Goal: Find specific page/section: Find specific page/section

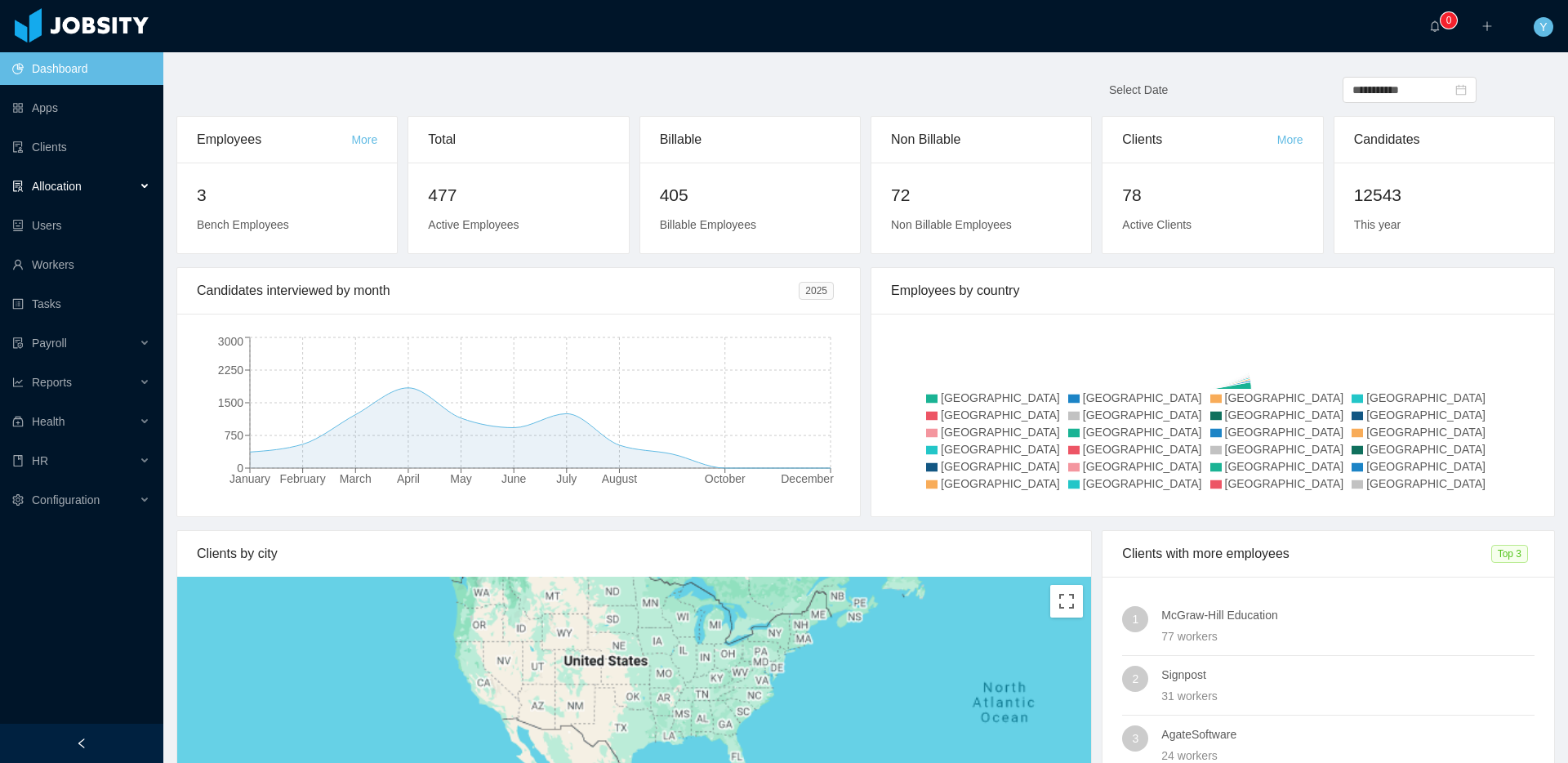
click at [102, 189] on div "Allocation" at bounding box center [81, 186] width 163 height 33
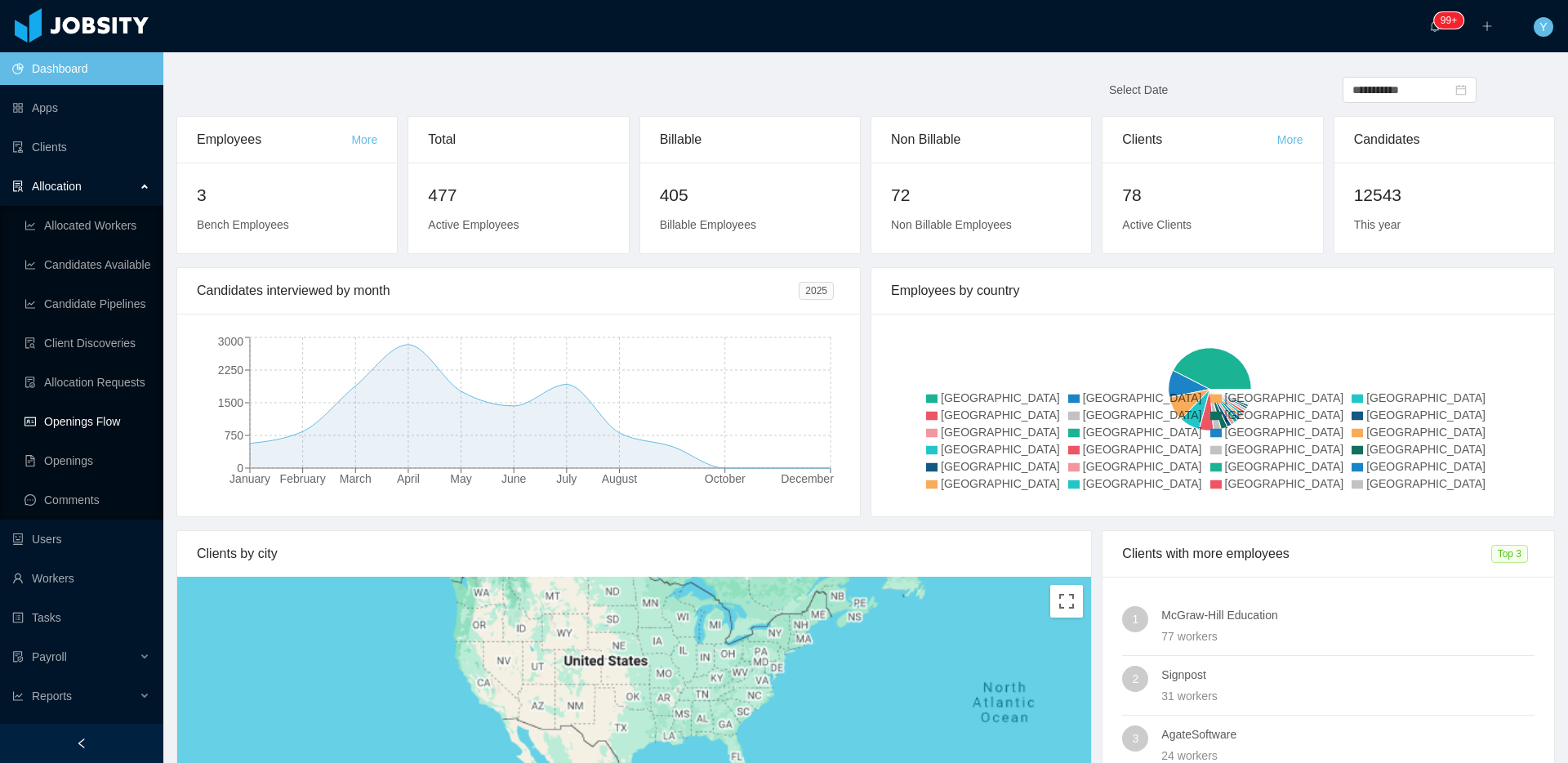
click at [113, 425] on link "Openings Flow" at bounding box center [87, 421] width 125 height 33
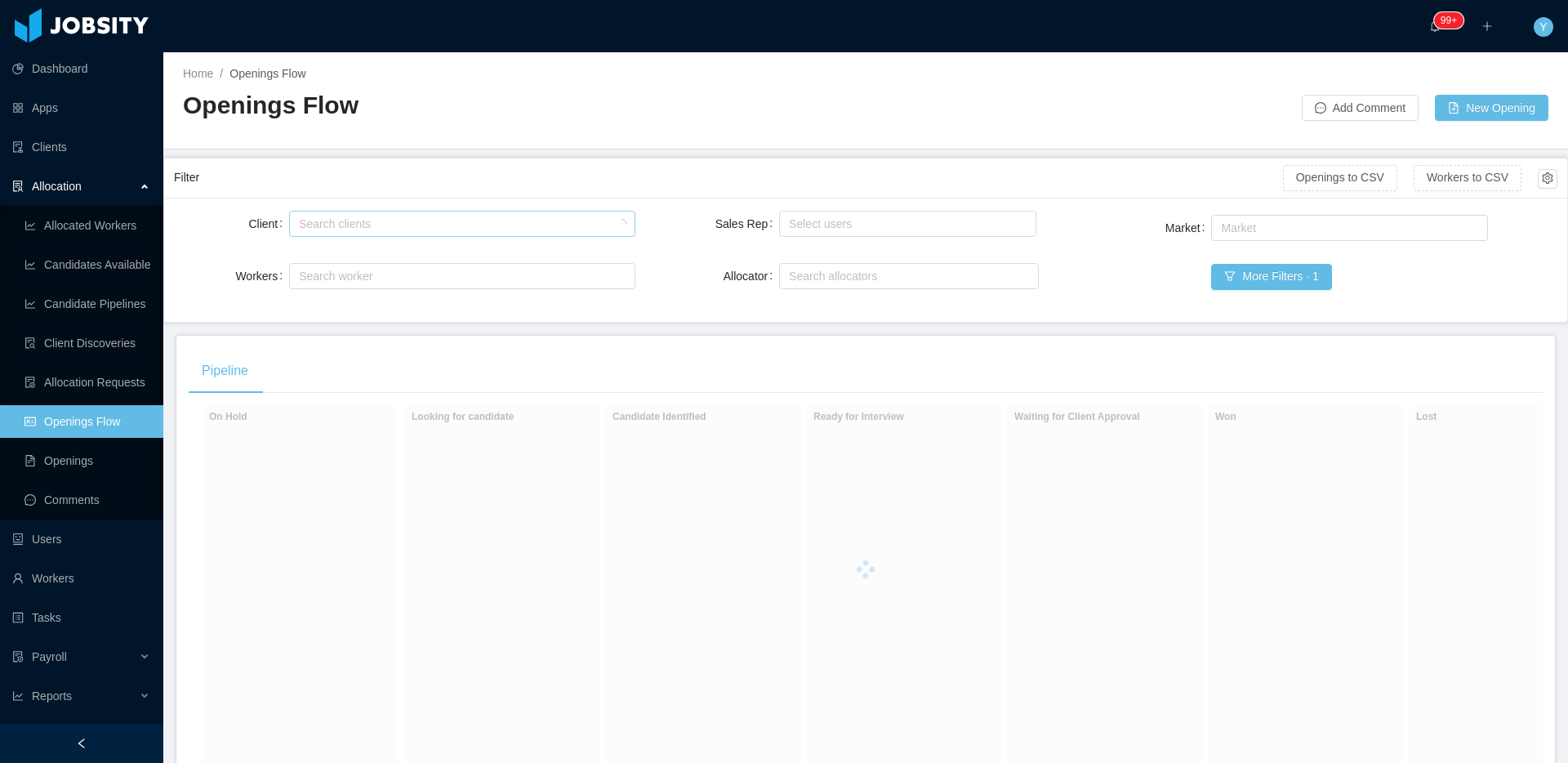
click at [412, 216] on div "Search clients" at bounding box center [458, 224] width 318 height 17
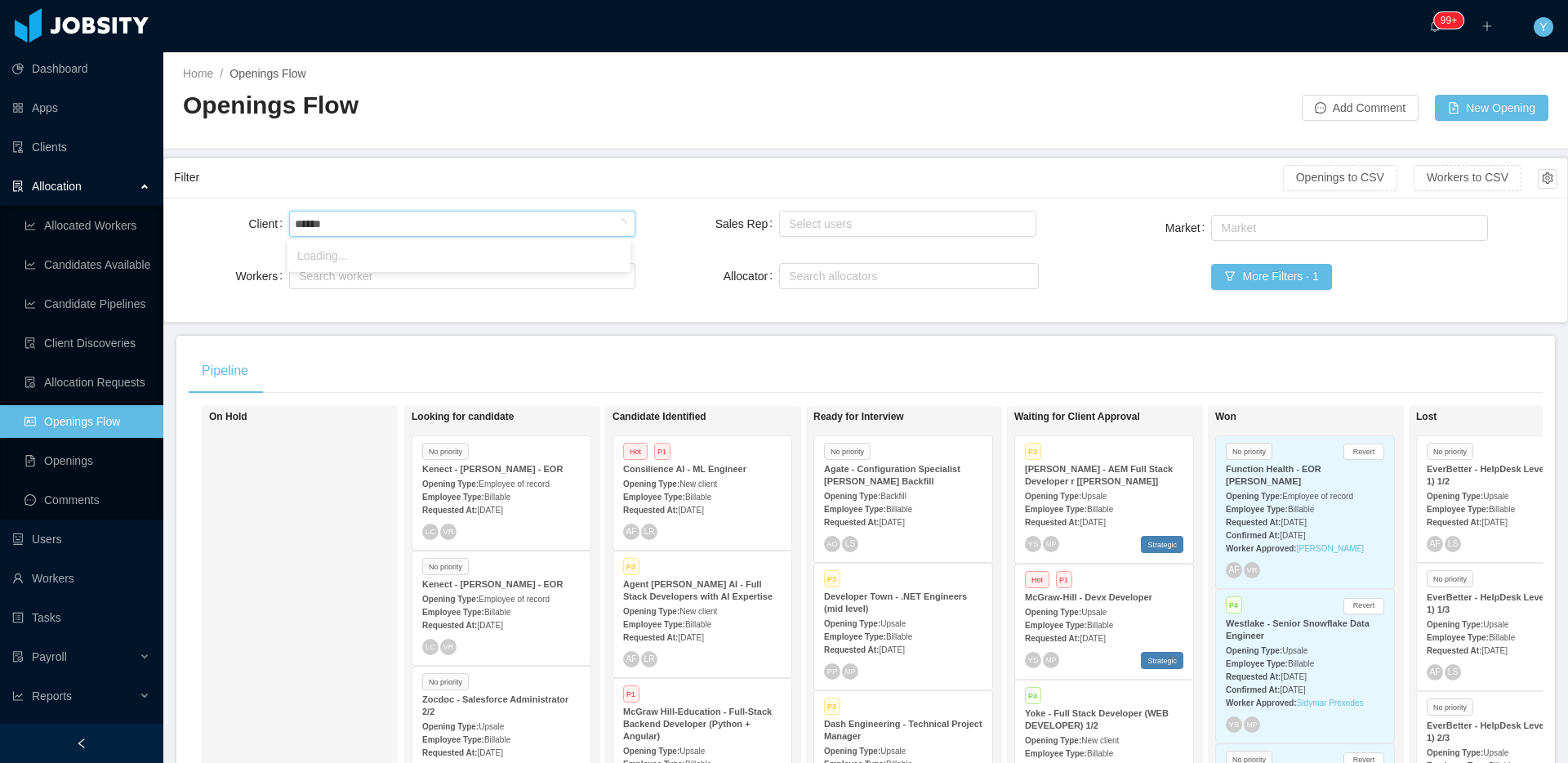
type input "*******"
click at [391, 246] on li "Stealth AI startup" at bounding box center [459, 255] width 343 height 26
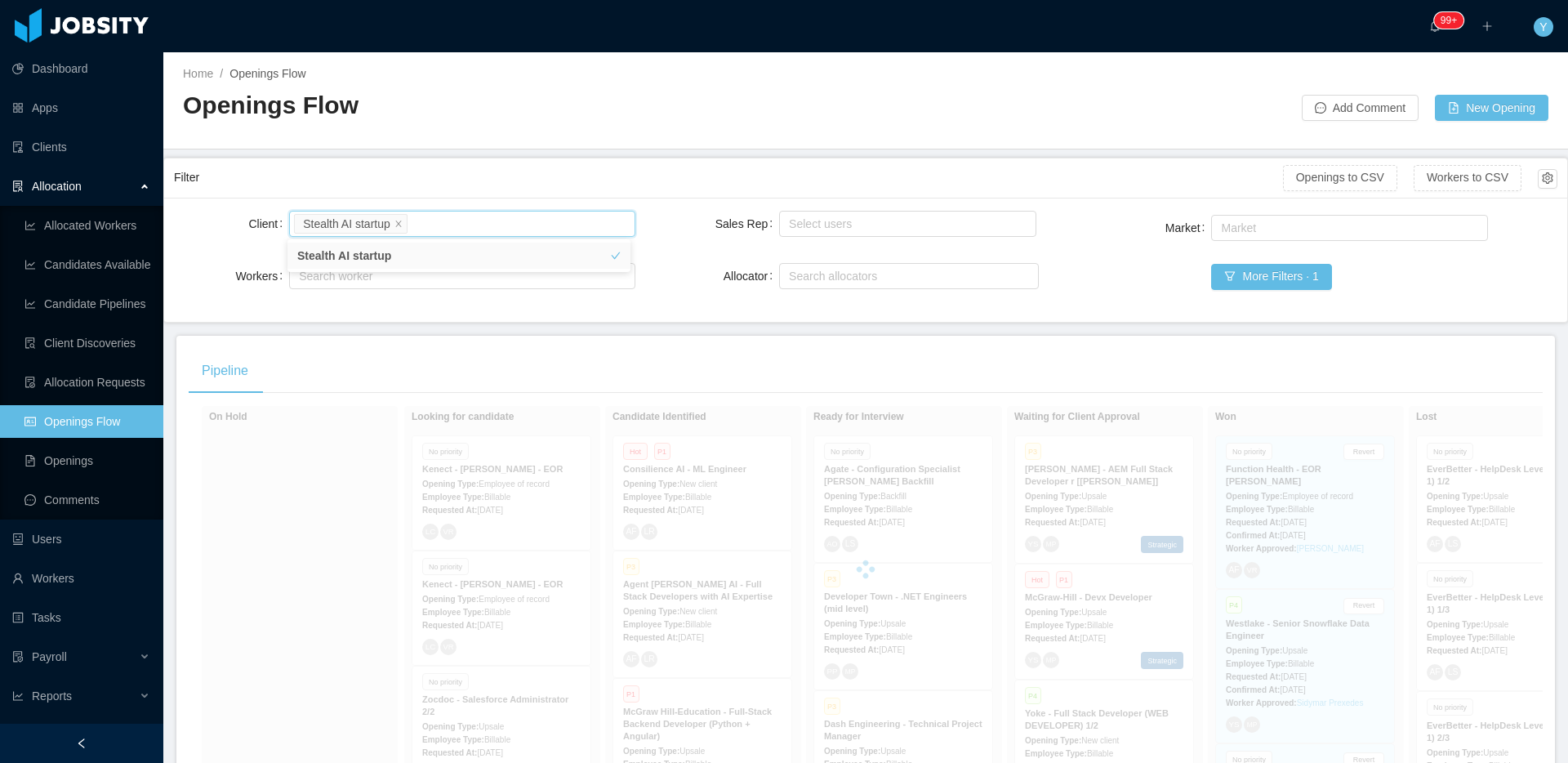
click at [675, 169] on div "Filter" at bounding box center [728, 177] width 1109 height 30
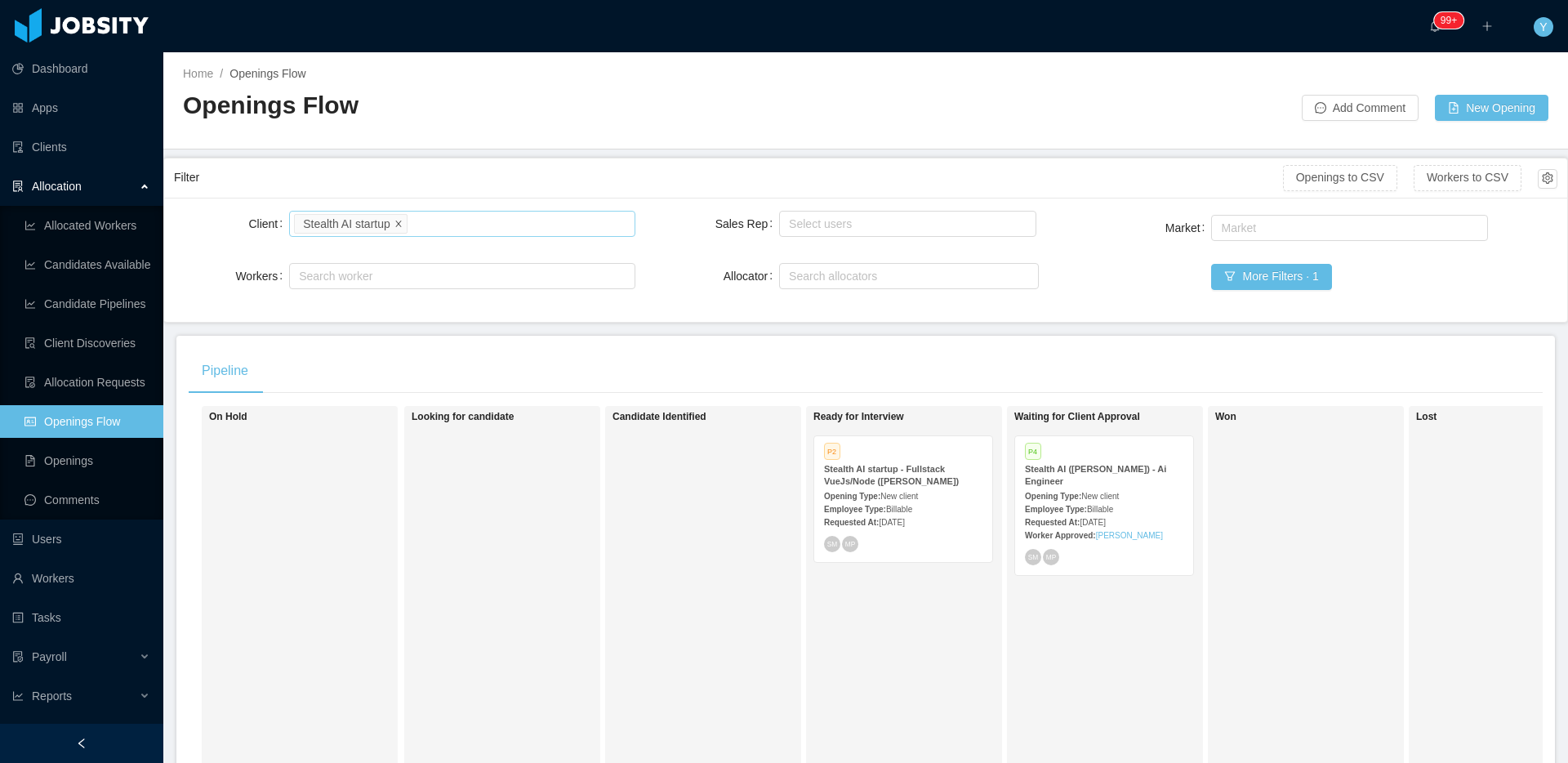
click at [399, 227] on icon "icon: close" at bounding box center [399, 224] width 8 height 10
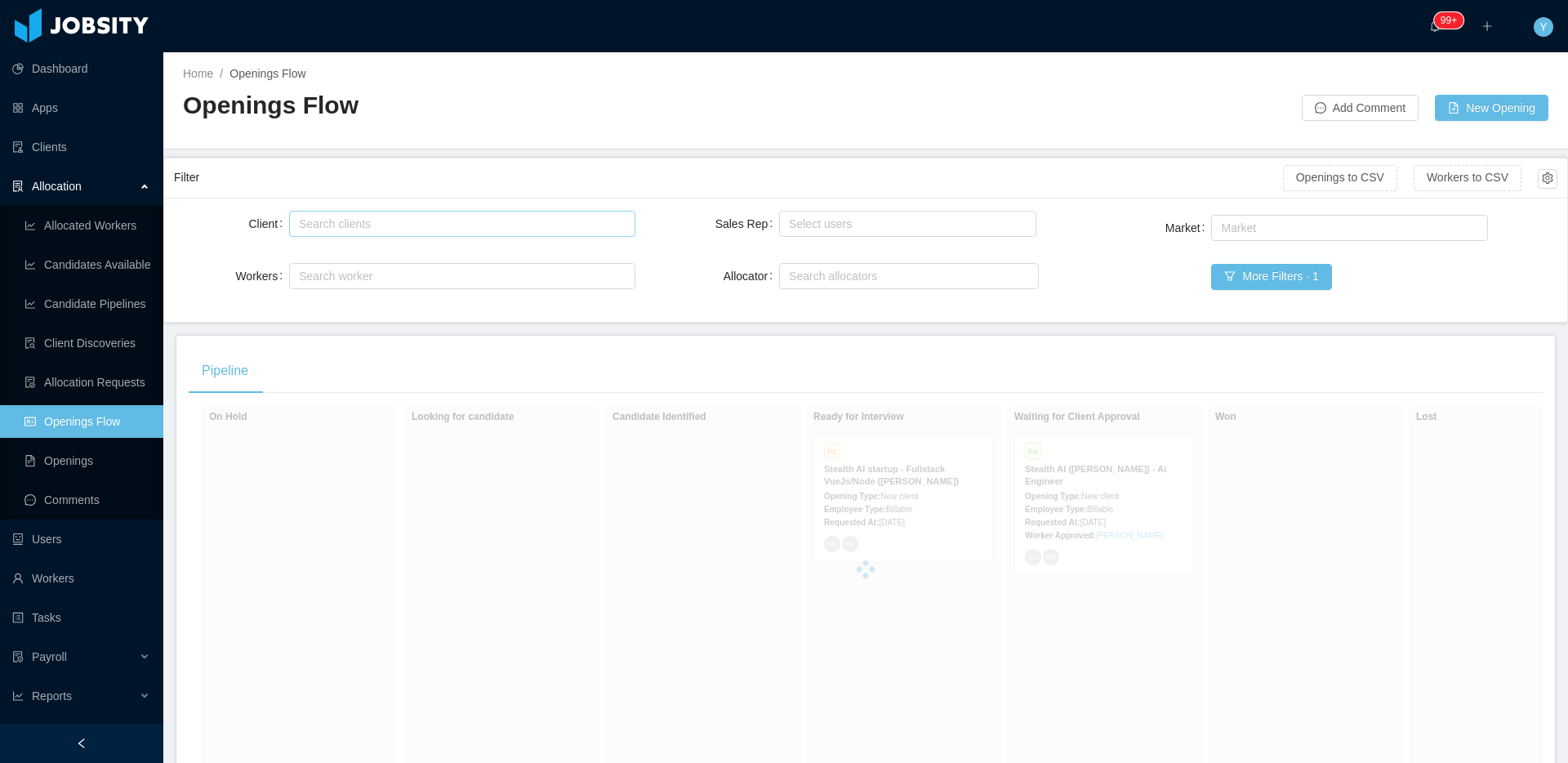
click at [430, 217] on div "Search clients" at bounding box center [458, 224] width 318 height 17
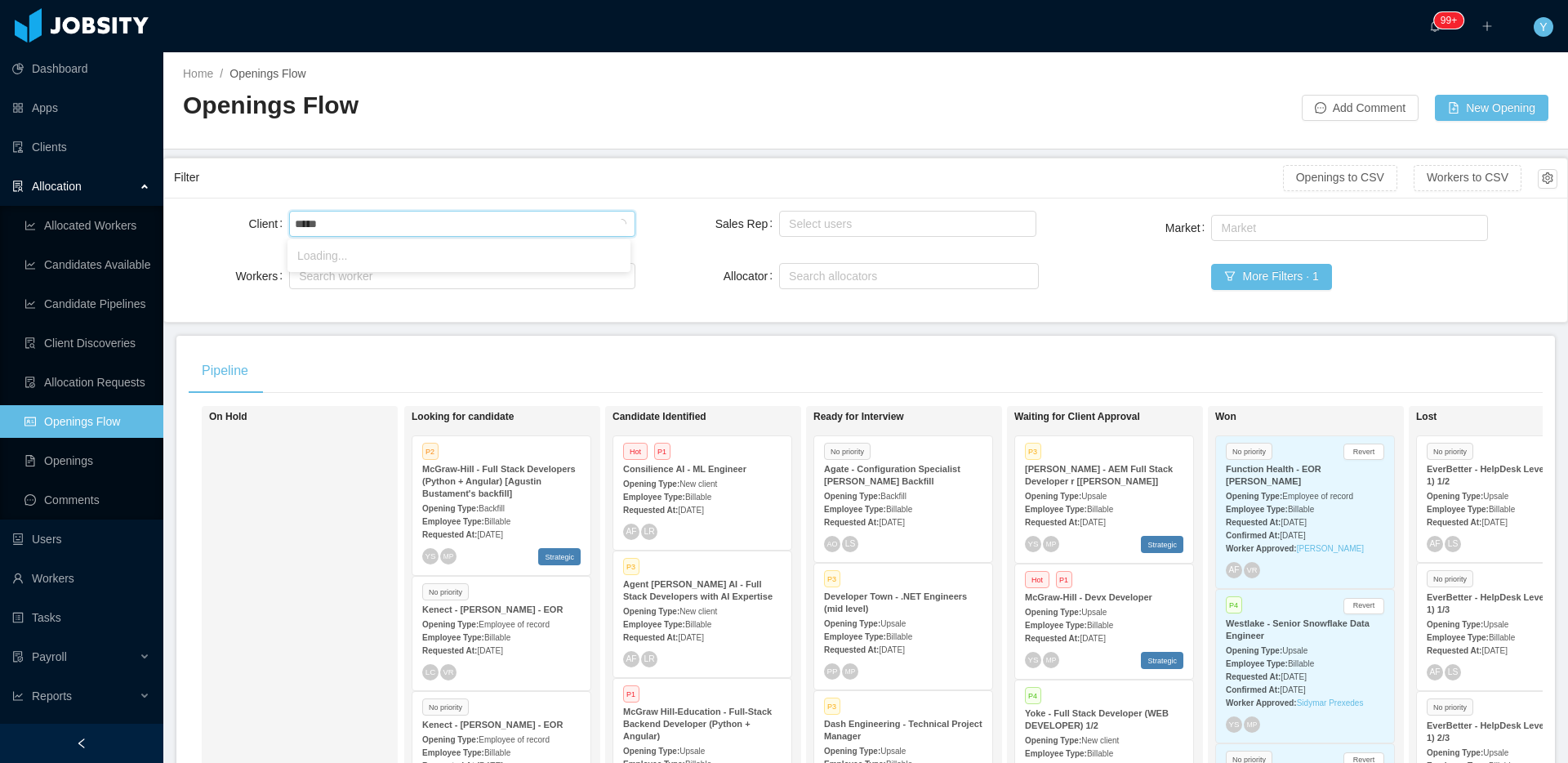
type input "******"
click at [354, 247] on li "McGraw-Hill Education" at bounding box center [459, 255] width 343 height 26
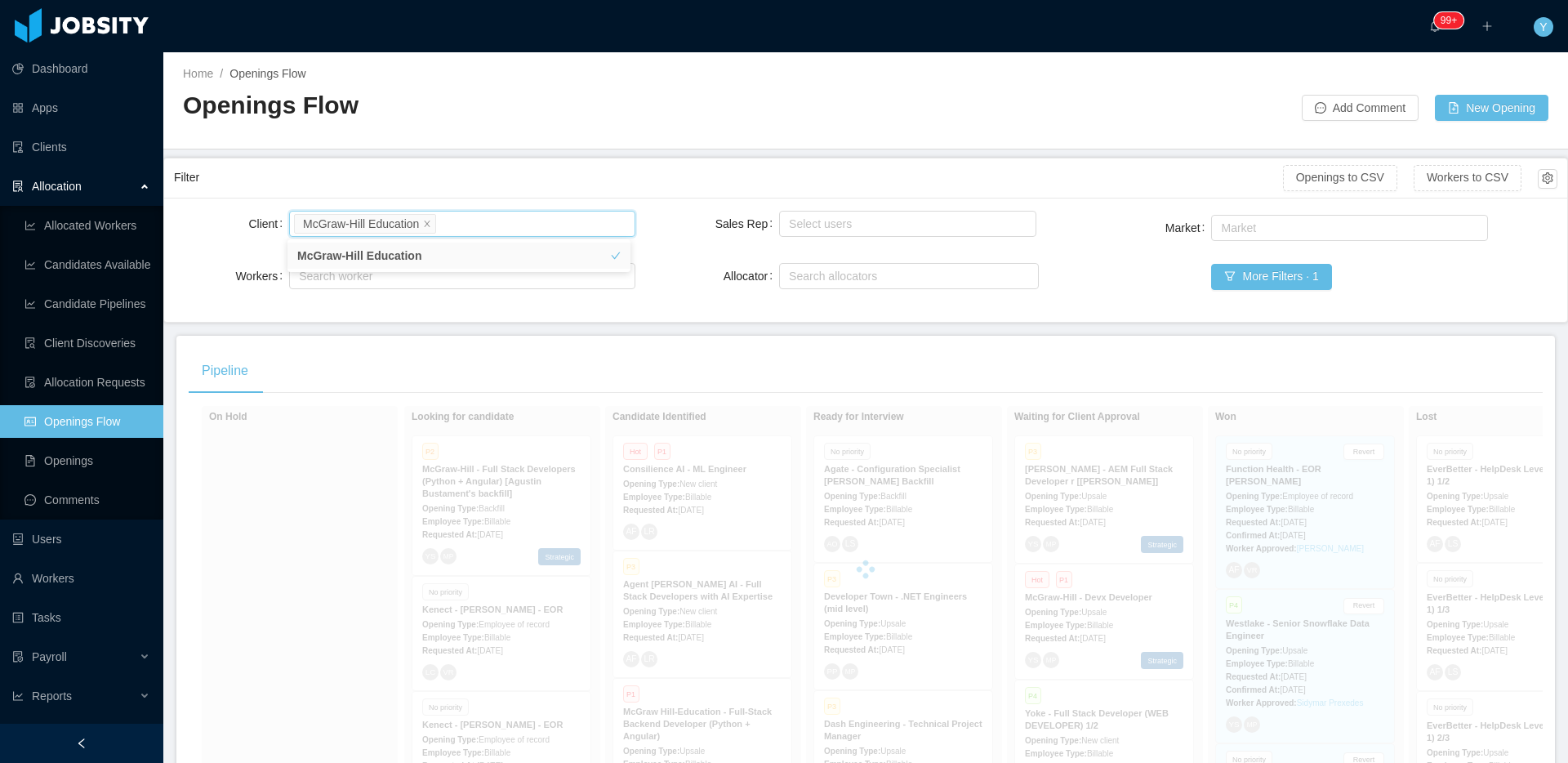
click at [466, 162] on div "Filter" at bounding box center [728, 177] width 1109 height 30
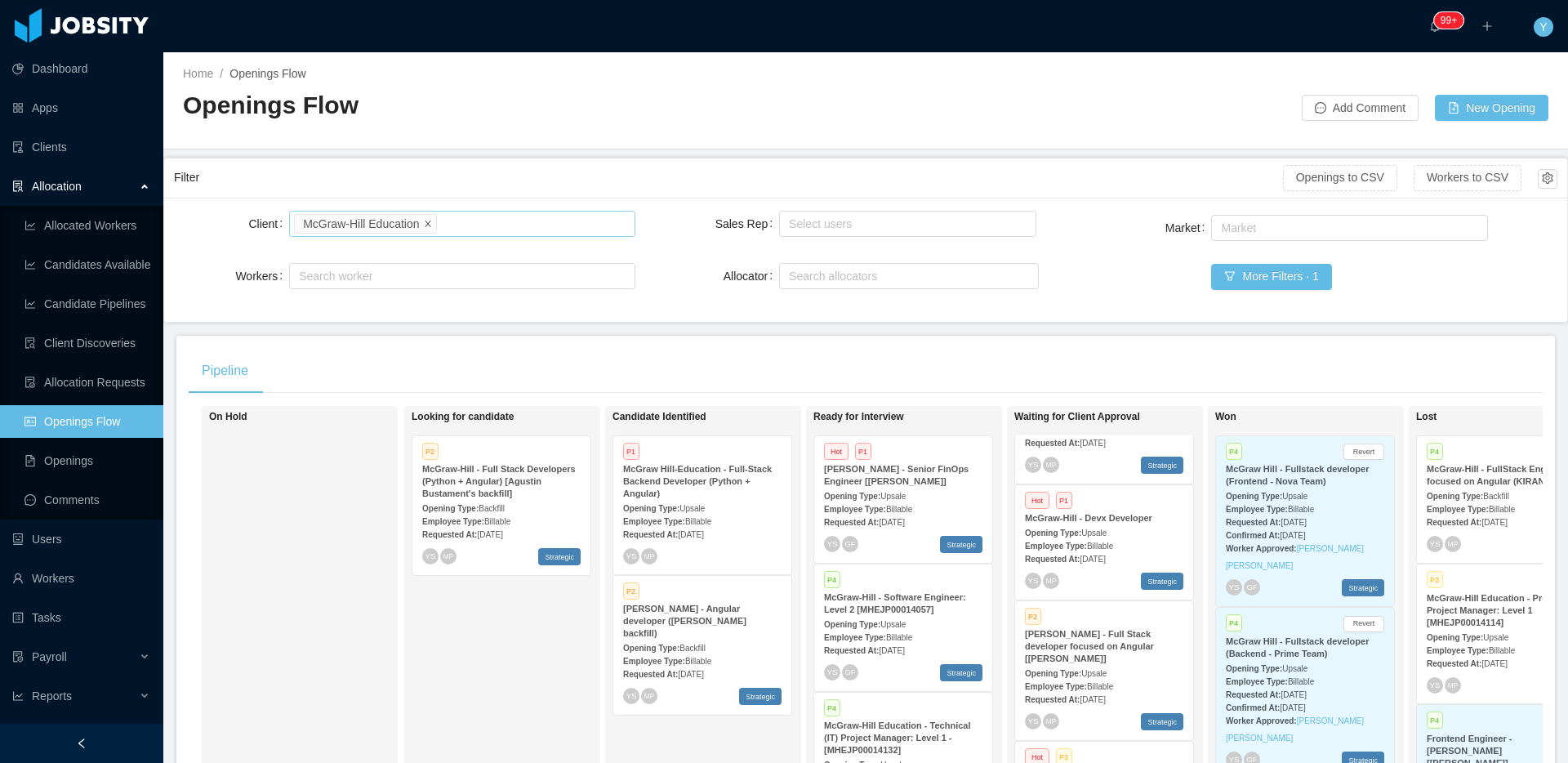
click at [430, 224] on icon "icon: close" at bounding box center [427, 222] width 6 height 6
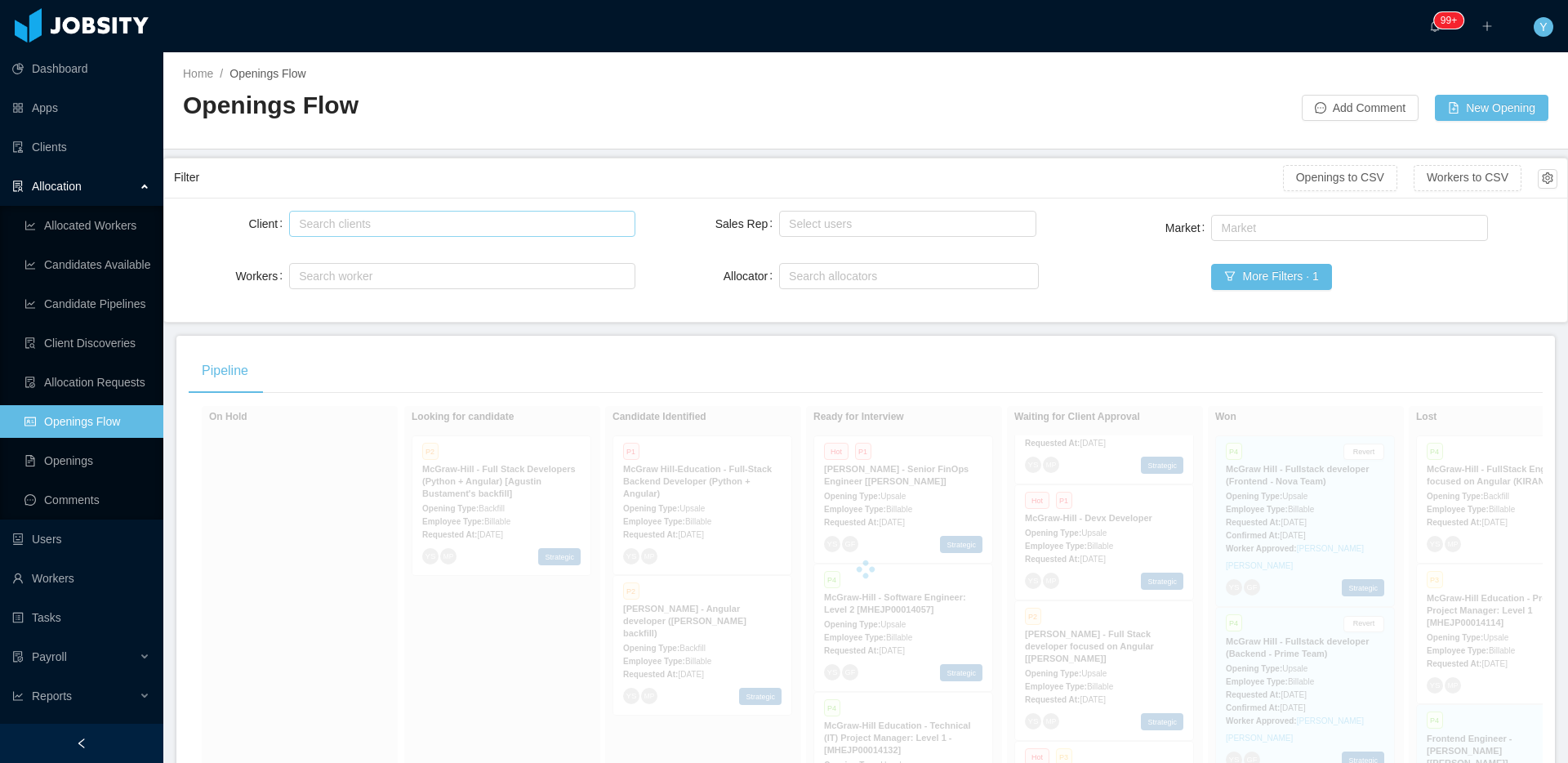
click at [450, 231] on div "Search clients [PERSON_NAME] Education" at bounding box center [460, 223] width 331 height 24
type input "*******"
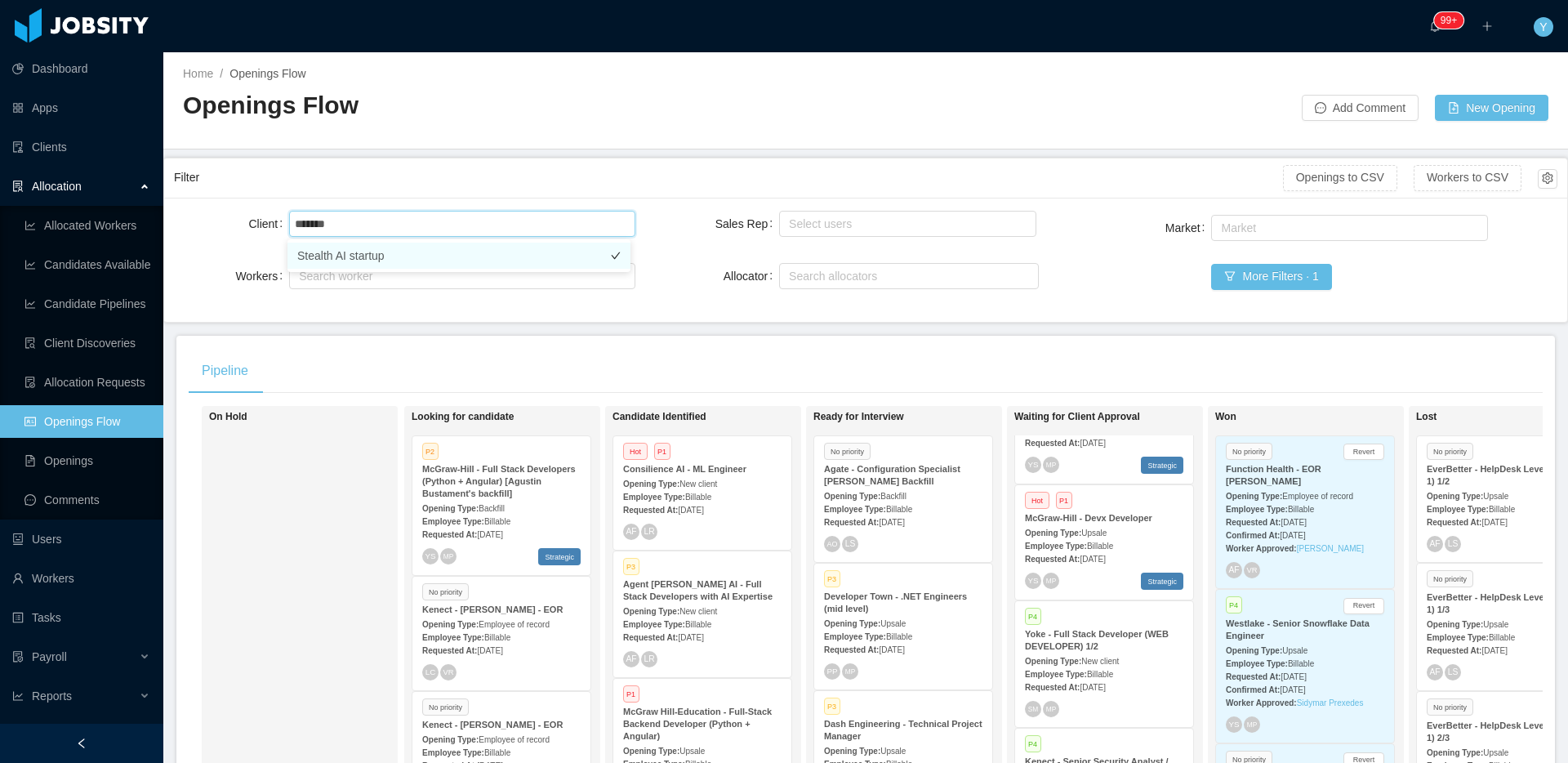
click at [395, 252] on li "Stealth AI startup" at bounding box center [459, 255] width 343 height 26
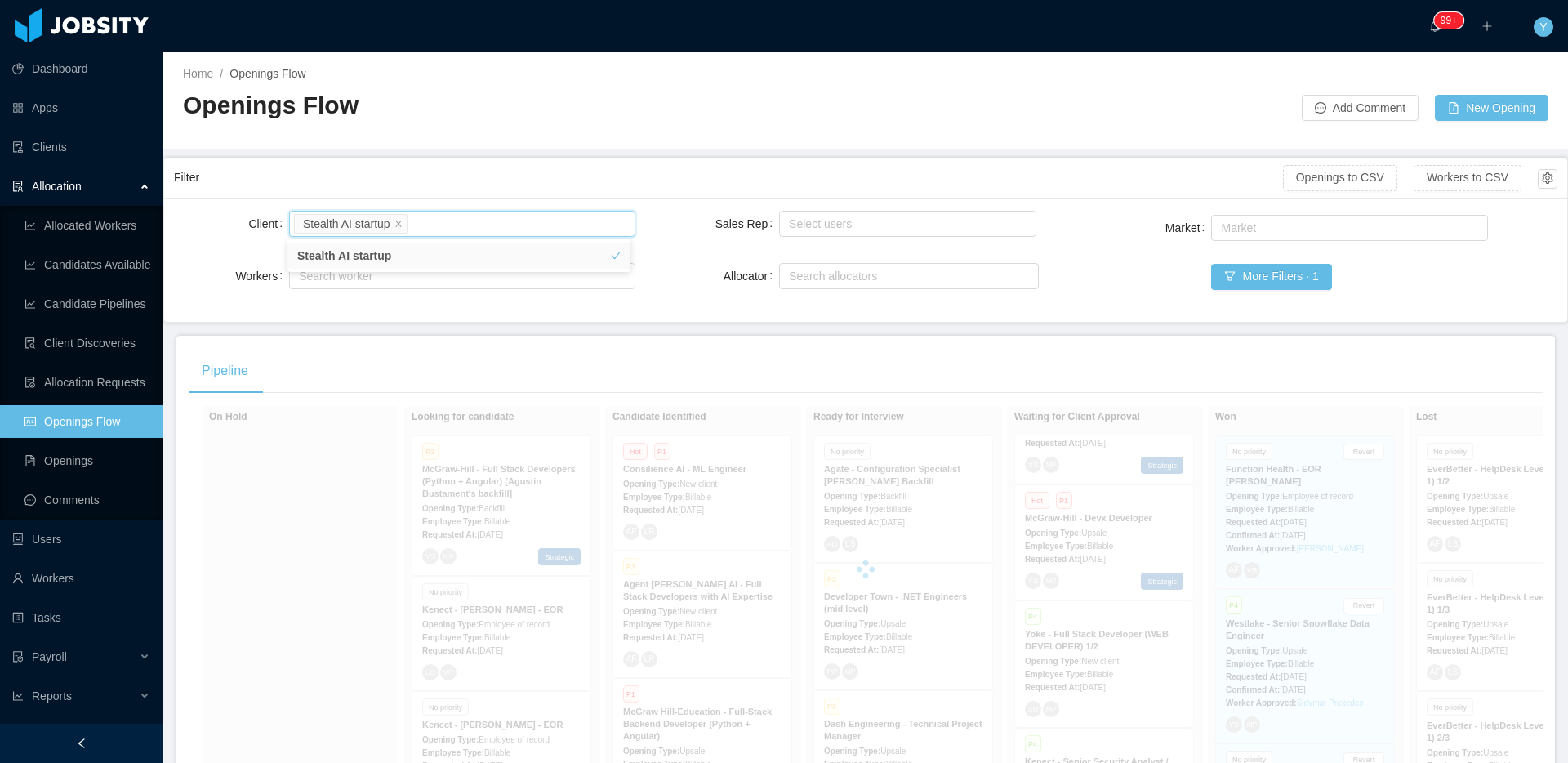
click at [537, 181] on div "Filter" at bounding box center [728, 177] width 1109 height 30
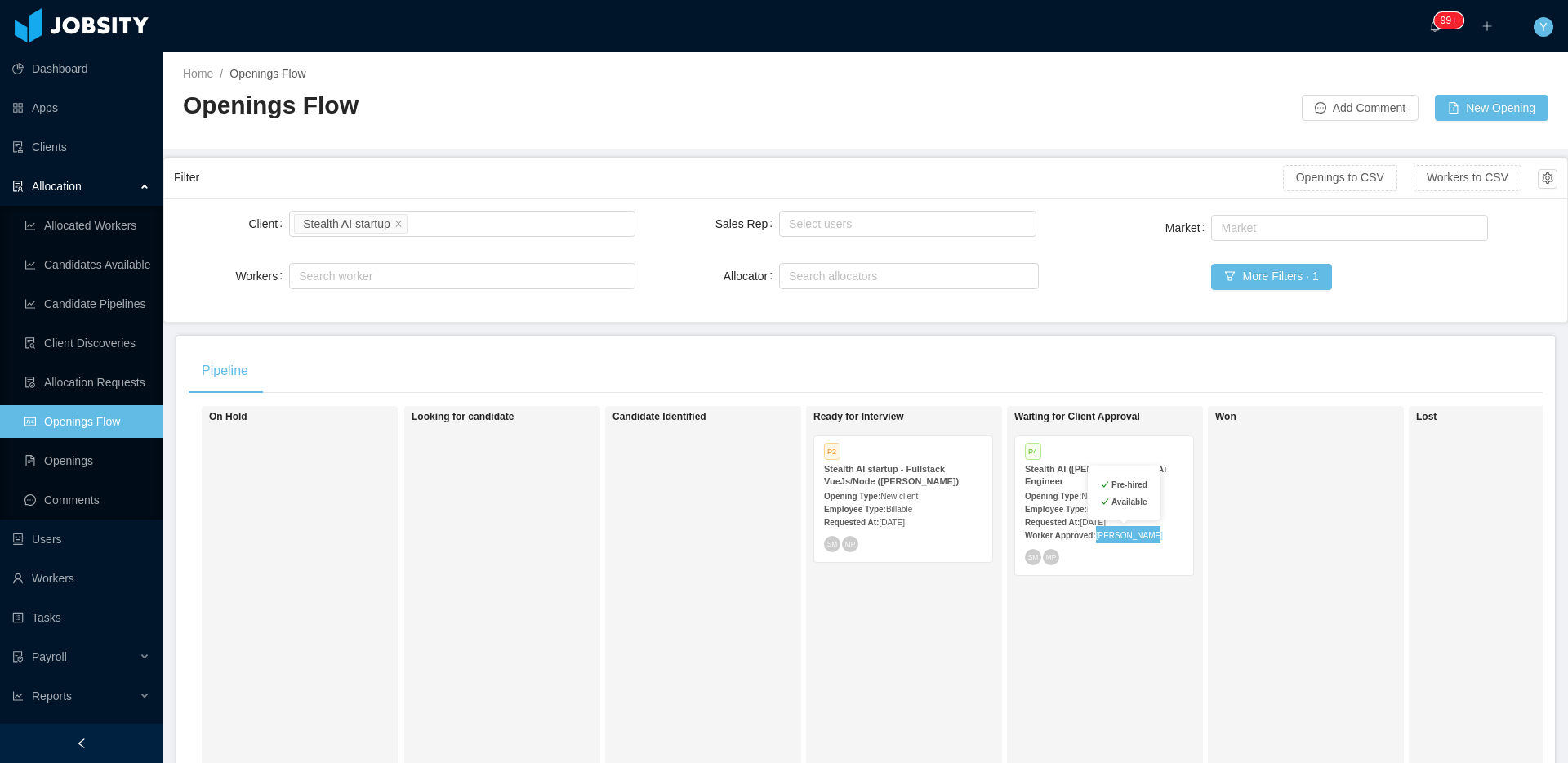
copy link "[PERSON_NAME]"
click at [63, 150] on link "Clients" at bounding box center [81, 146] width 138 height 33
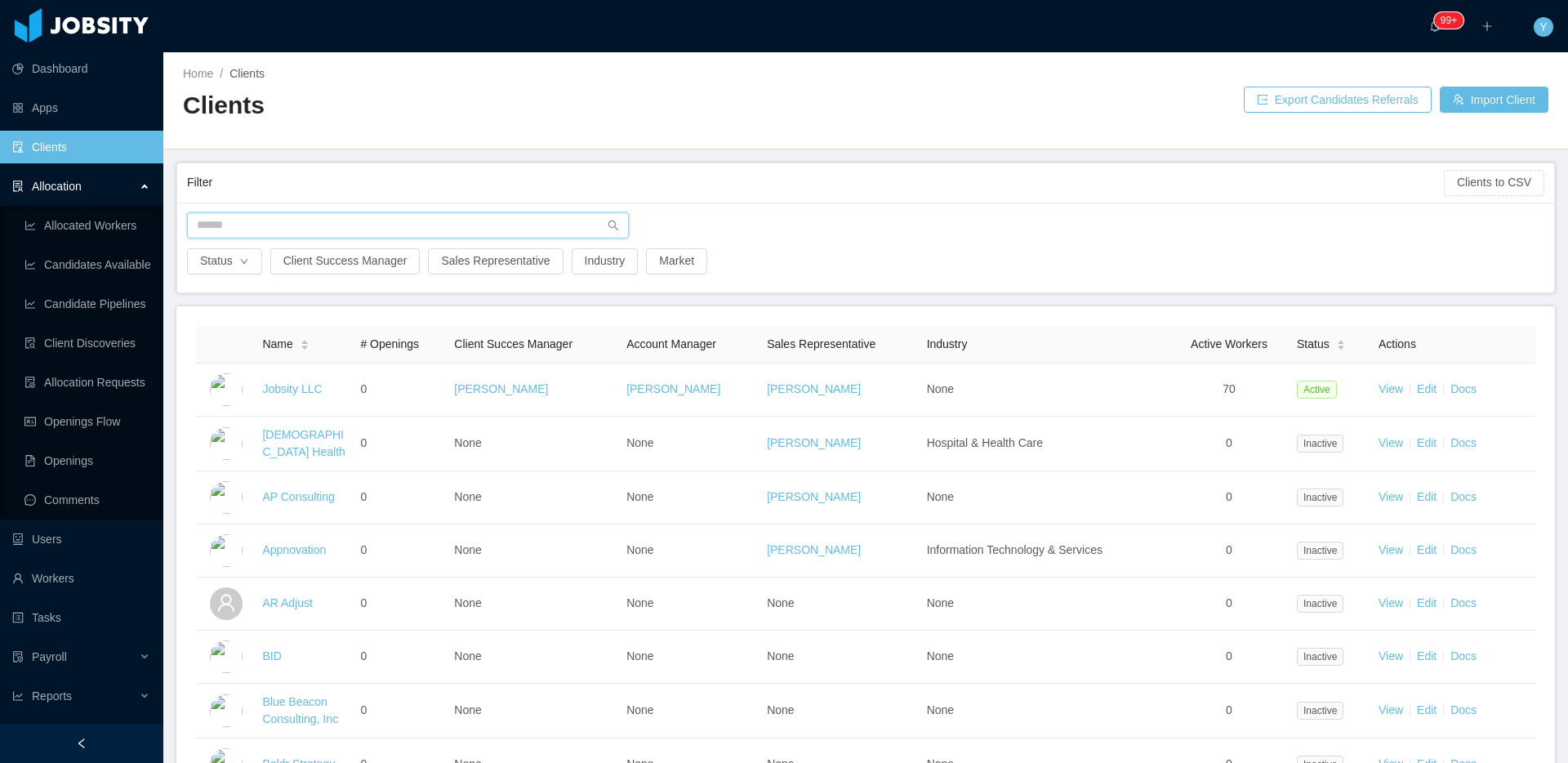
click at [380, 221] on input "text" at bounding box center [408, 225] width 442 height 26
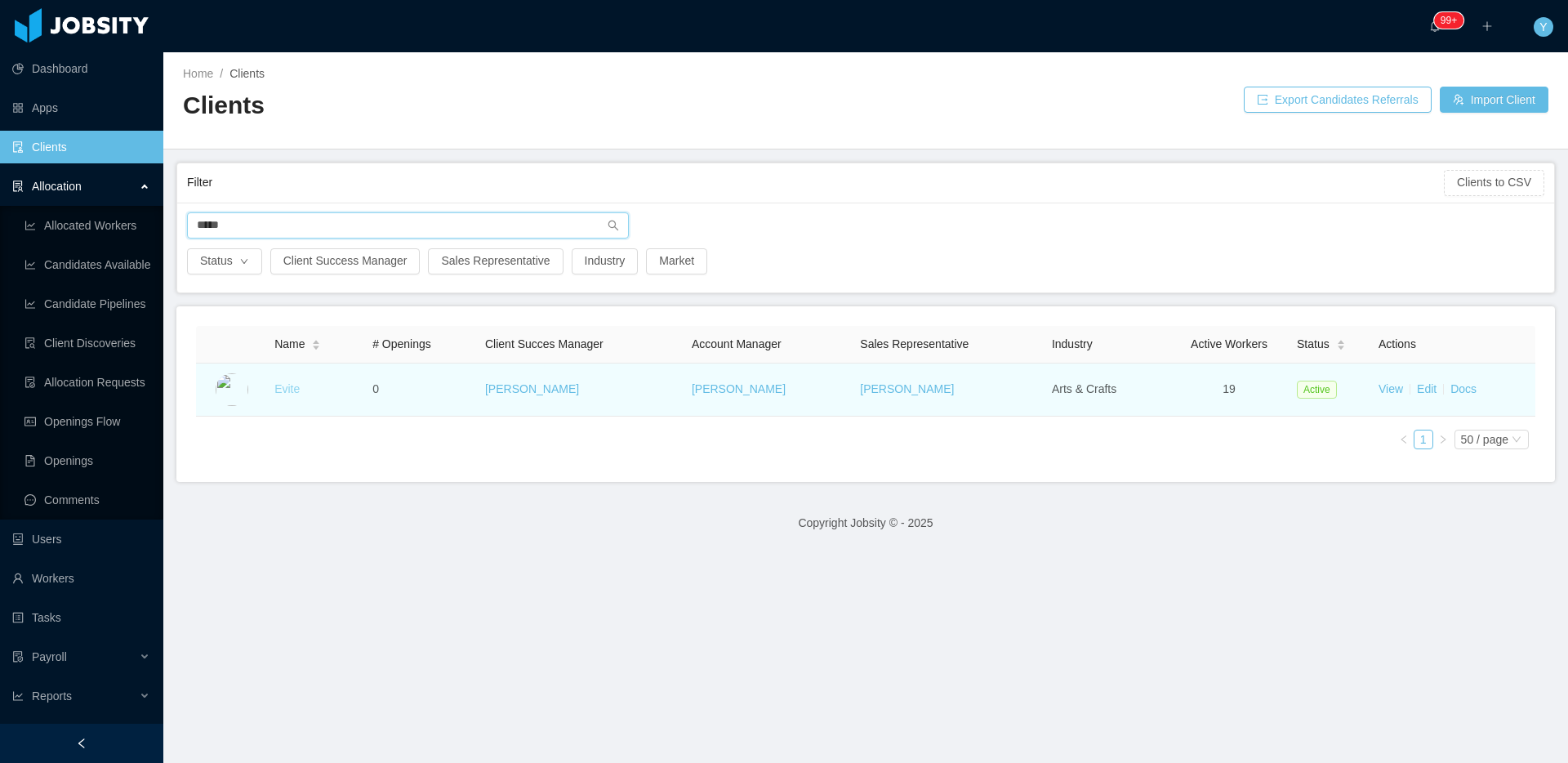
type input "*****"
click at [289, 389] on link "Evite" at bounding box center [287, 389] width 25 height 13
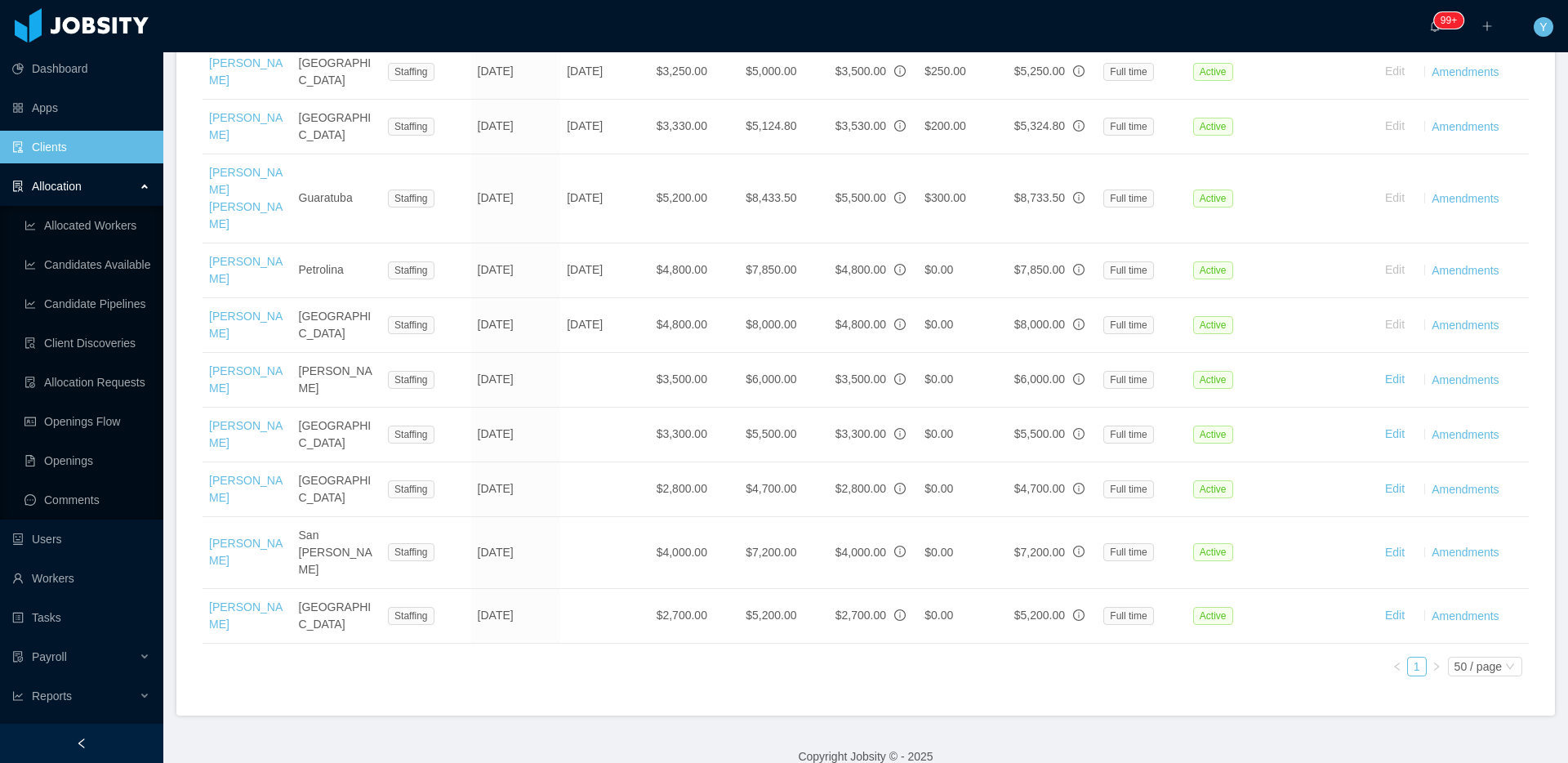
scroll to position [1097, 0]
